Goal: Obtain resource: Obtain resource

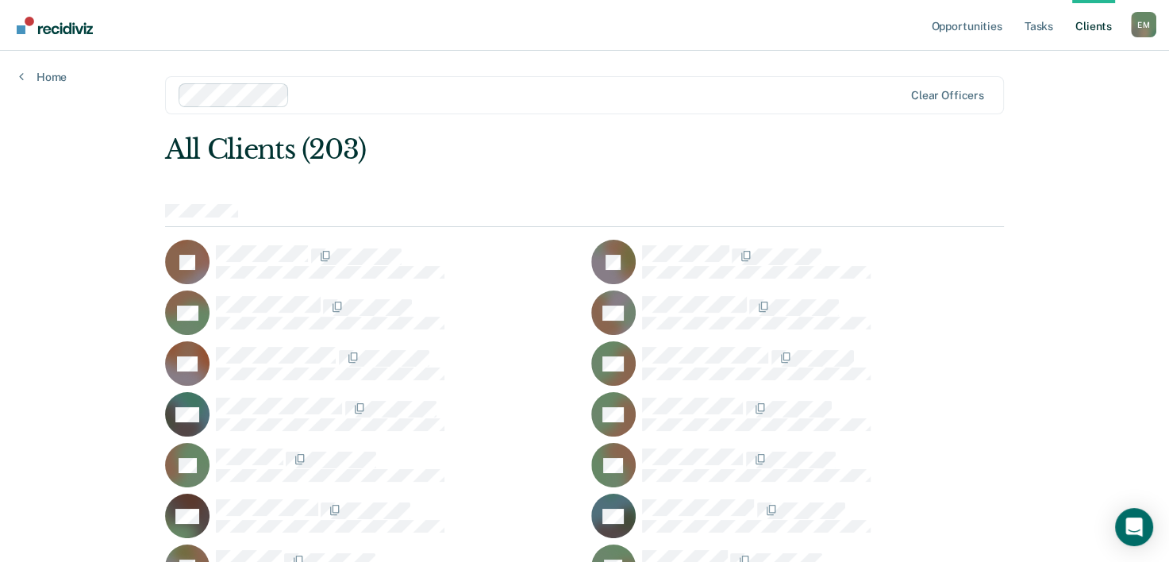
click at [1100, 27] on link "Client s" at bounding box center [1093, 25] width 43 height 51
click at [42, 79] on link "Home" at bounding box center [43, 77] width 48 height 14
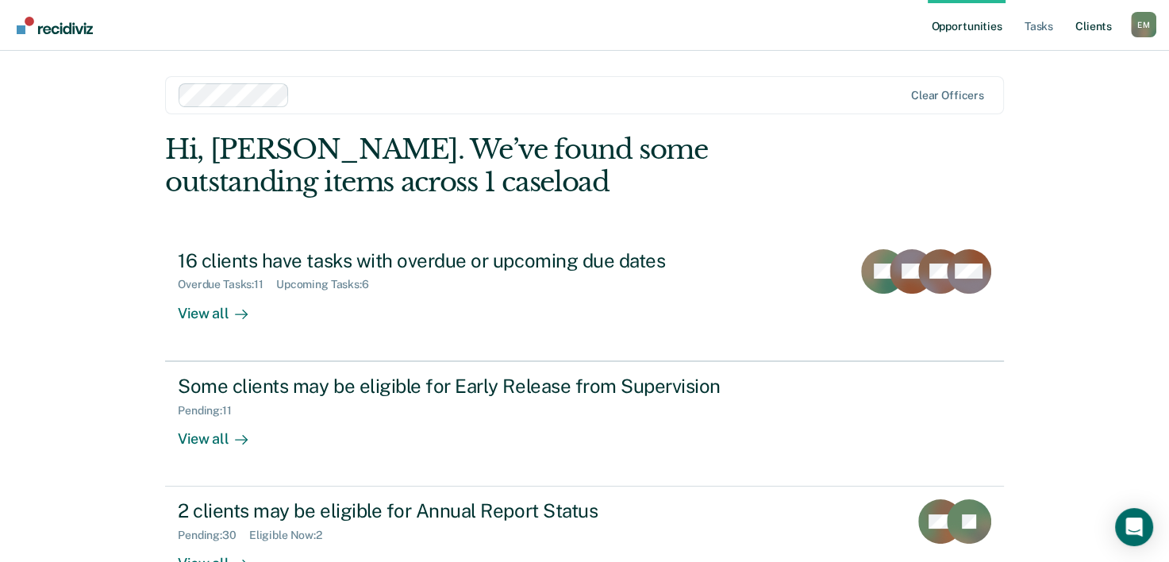
click at [1096, 25] on link "Client s" at bounding box center [1093, 25] width 43 height 51
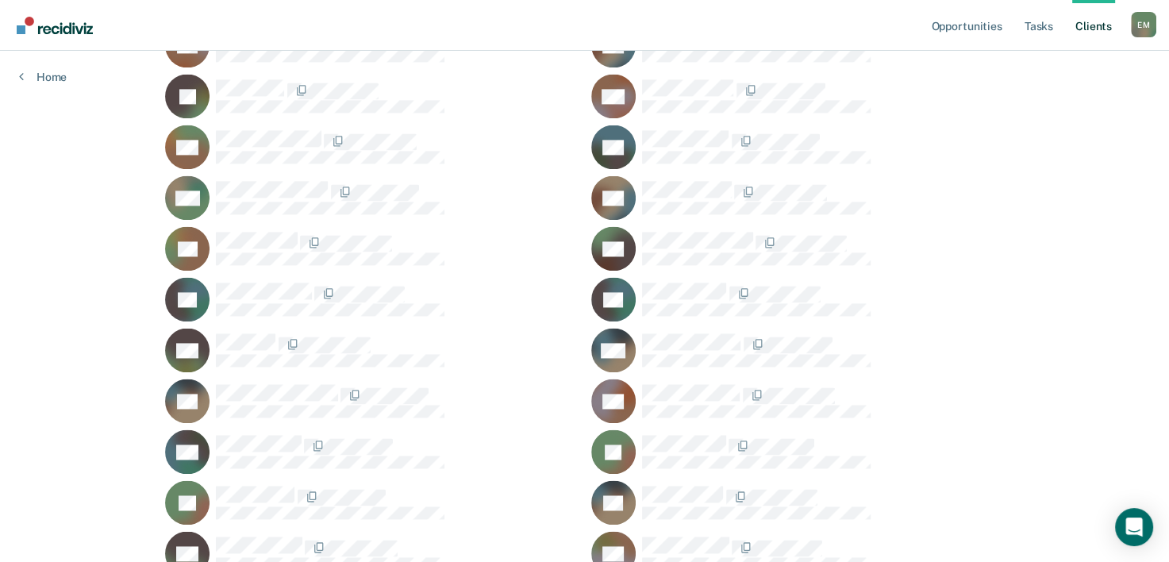
scroll to position [2199, 0]
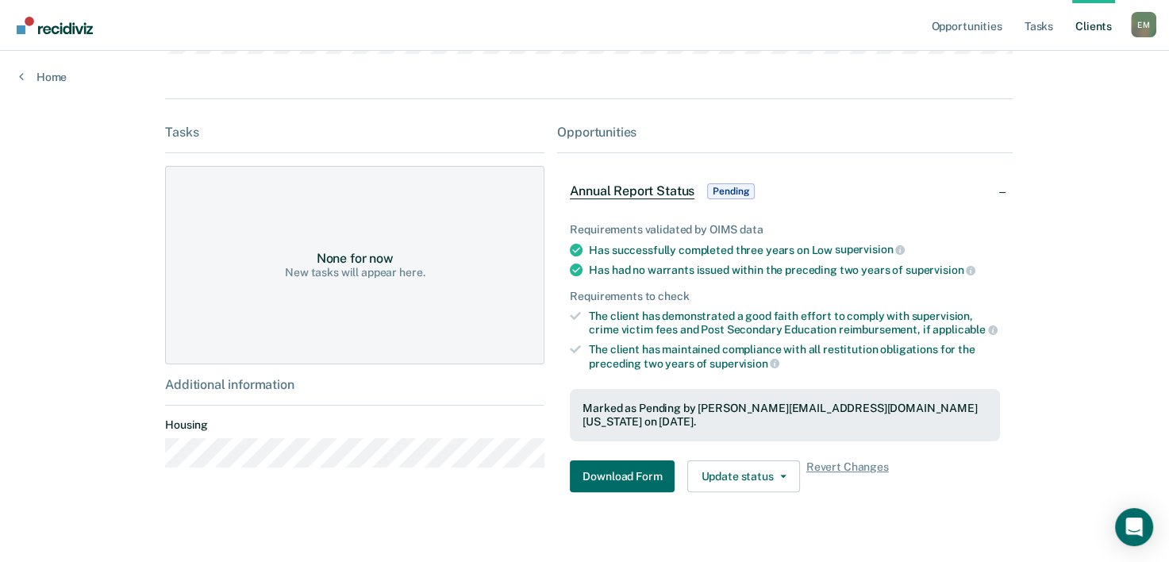
scroll to position [263, 0]
click at [628, 470] on button "Download Form" at bounding box center [622, 475] width 105 height 32
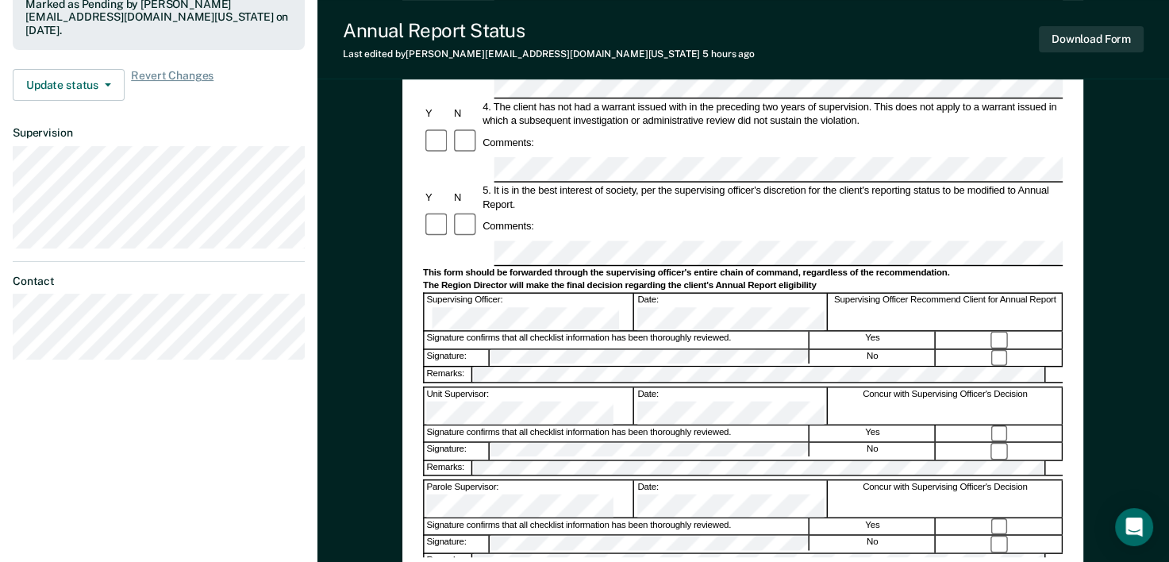
scroll to position [441, 0]
click at [1082, 41] on button "Download Form" at bounding box center [1091, 39] width 105 height 26
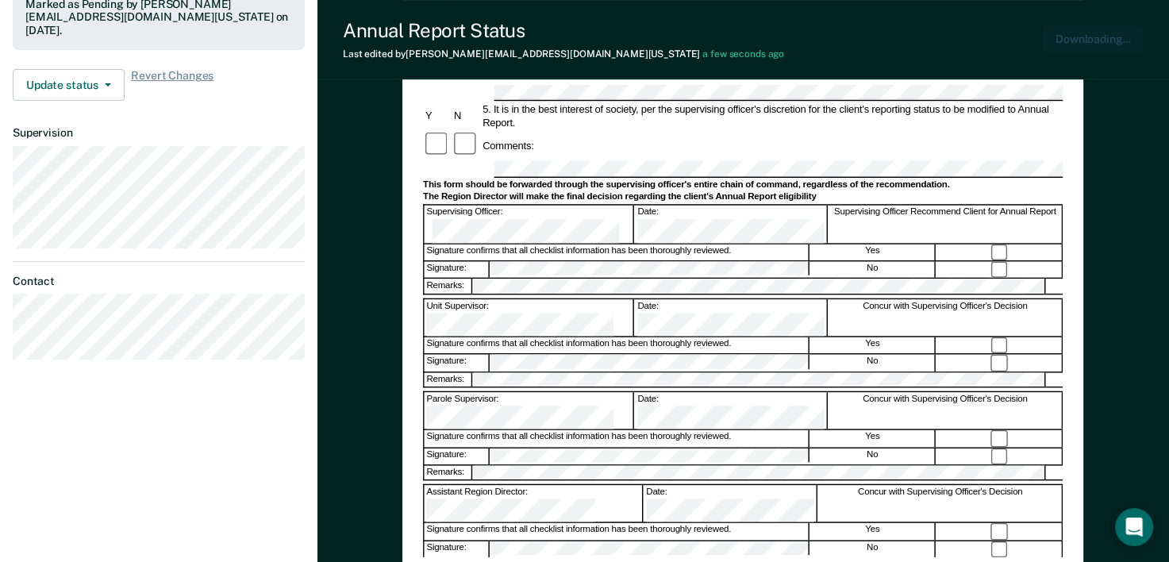
scroll to position [0, 0]
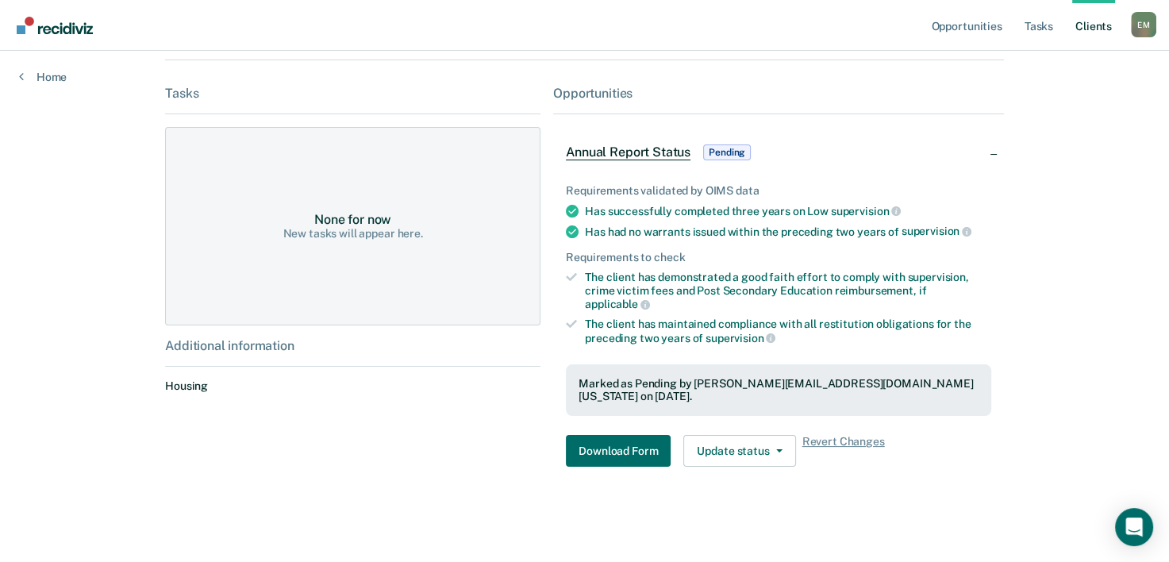
scroll to position [263, 0]
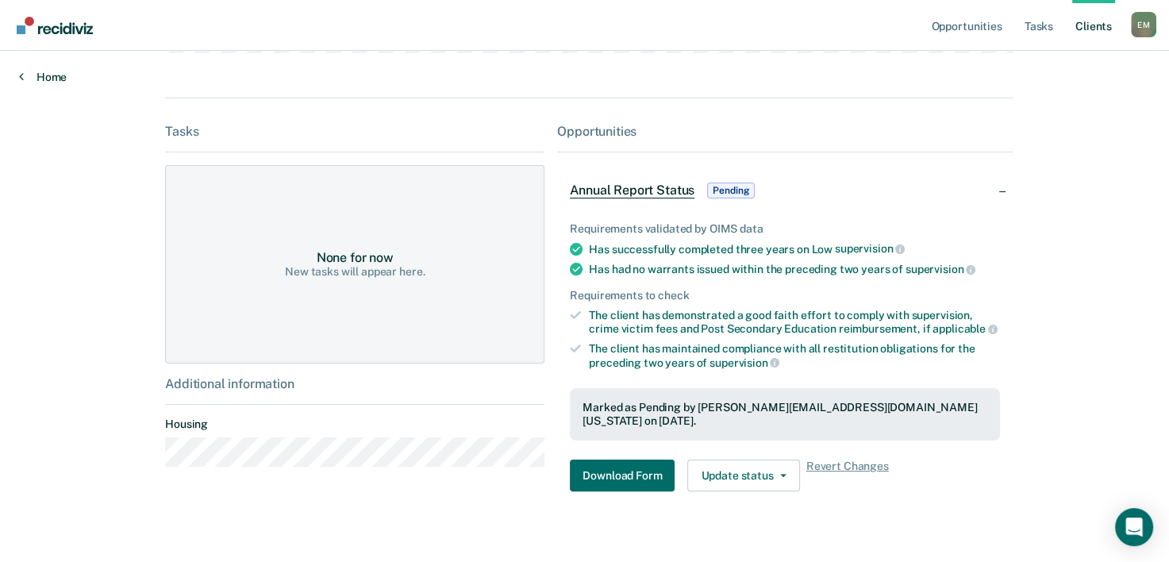
click at [25, 75] on link "Home" at bounding box center [43, 77] width 48 height 14
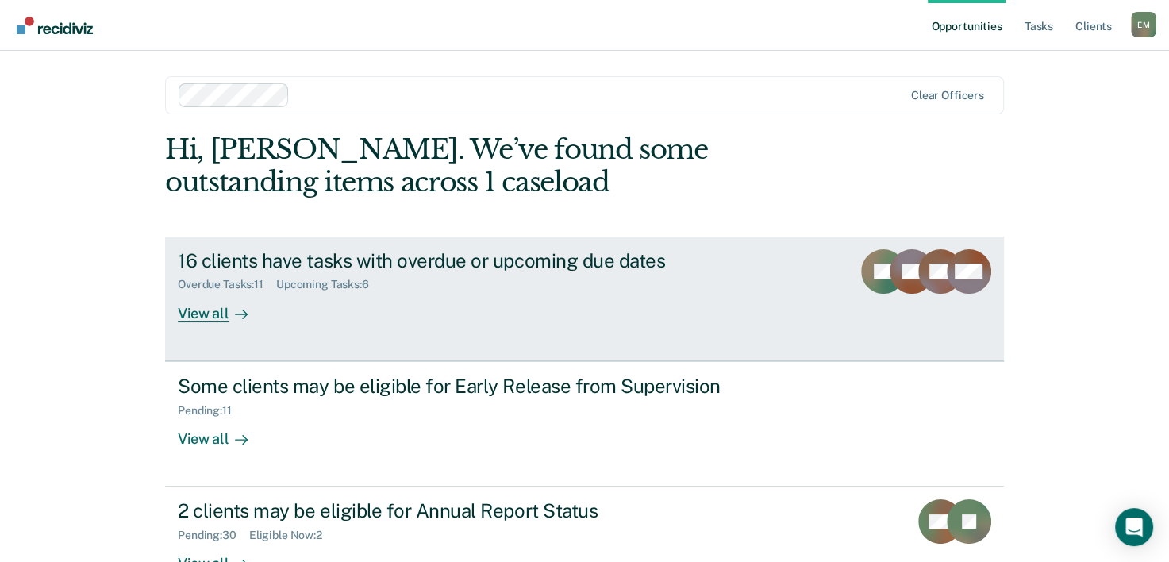
scroll to position [112, 0]
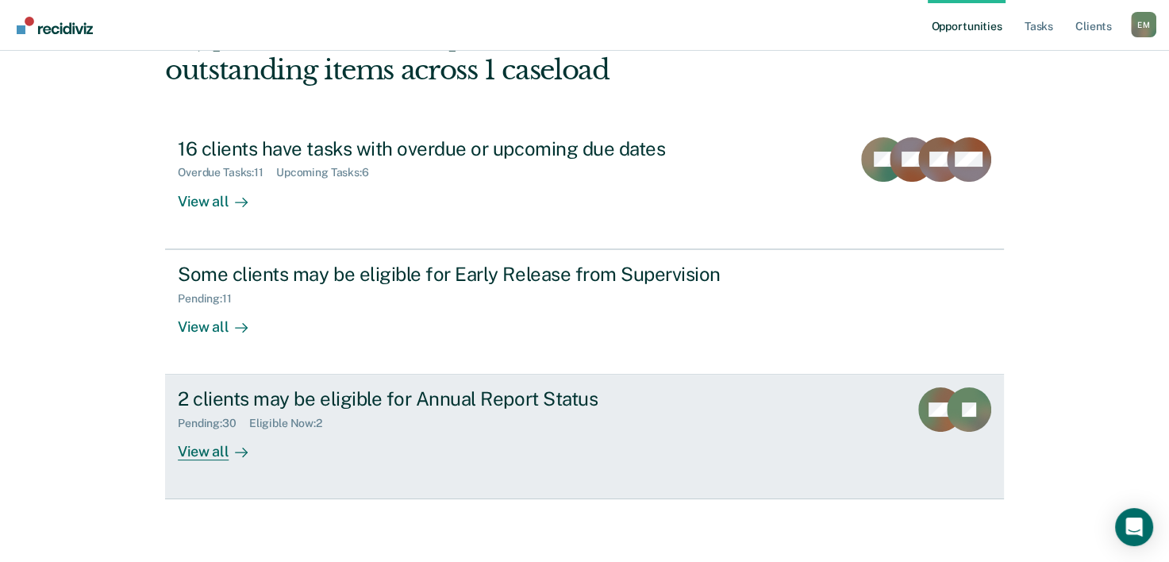
click at [598, 464] on link "2 clients may be eligible for Annual Report Status Pending : 30 Eligible Now : …" at bounding box center [584, 436] width 839 height 125
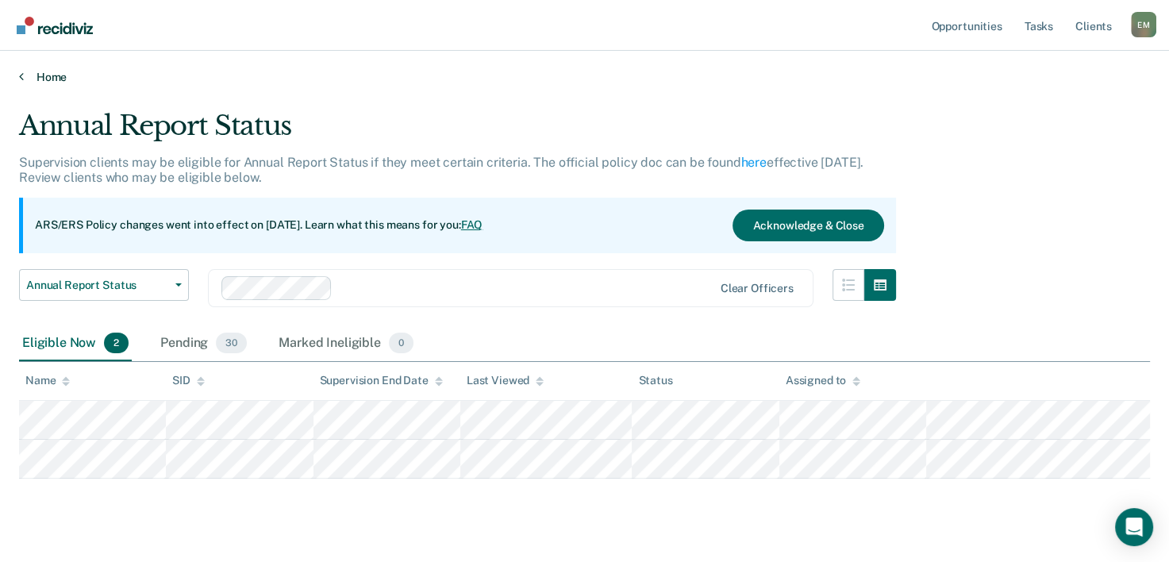
click at [57, 76] on link "Home" at bounding box center [584, 77] width 1131 height 14
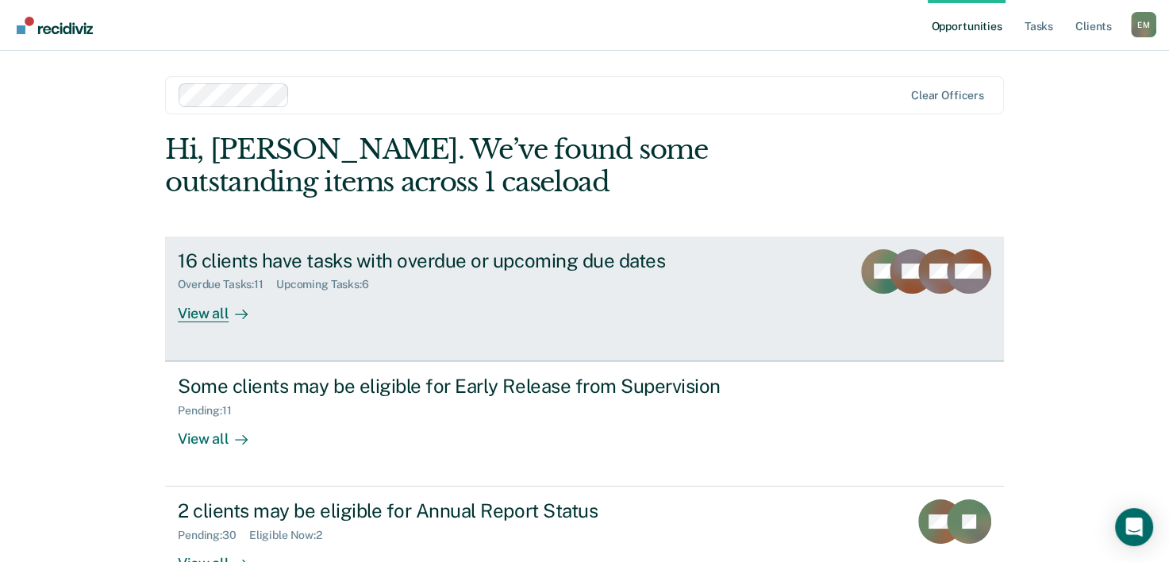
click at [578, 301] on div "16 clients have tasks with overdue or upcoming due dates Overdue Tasks : 11 Upc…" at bounding box center [475, 285] width 595 height 73
